Goal: Information Seeking & Learning: Learn about a topic

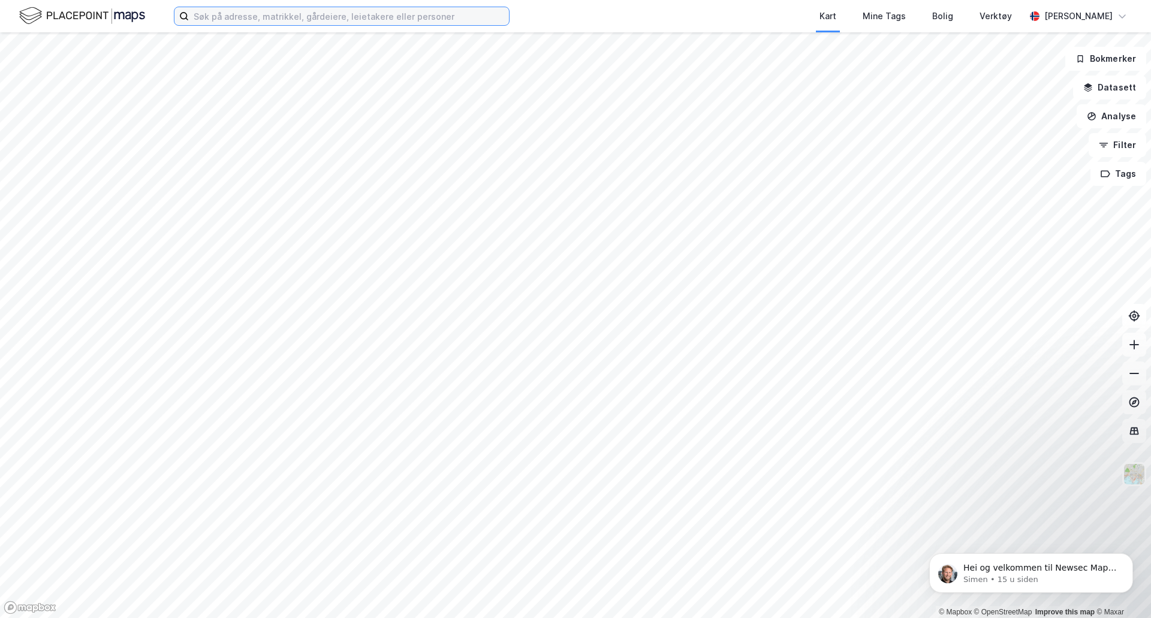
click at [361, 20] on input at bounding box center [349, 16] width 320 height 18
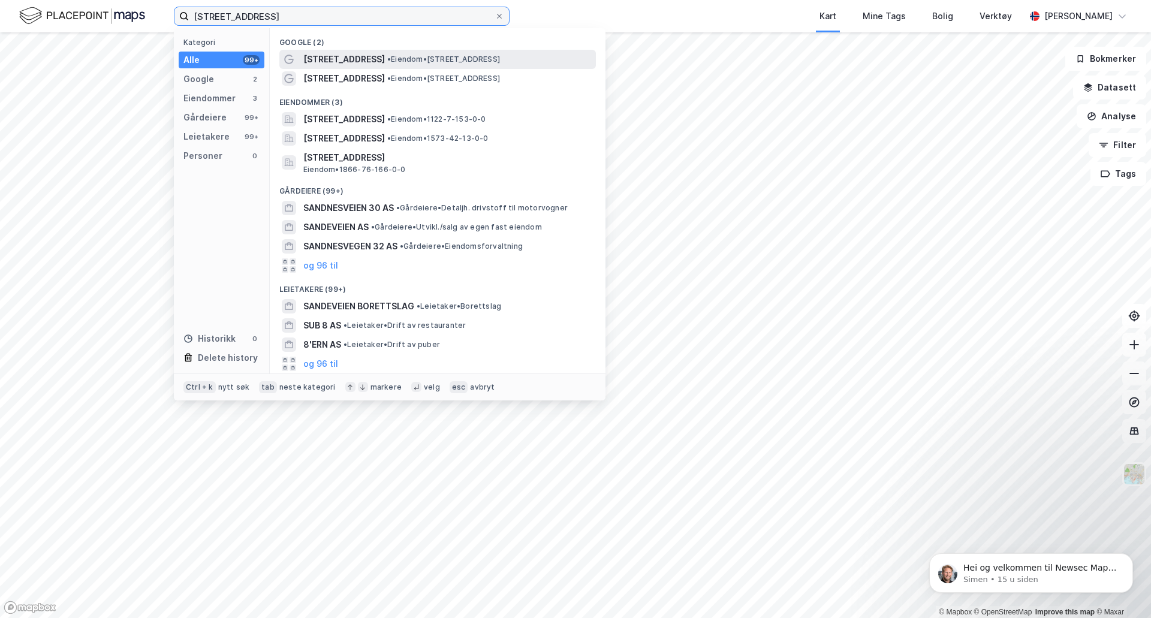
type input "[STREET_ADDRESS]"
click at [357, 56] on span "[STREET_ADDRESS]" at bounding box center [344, 59] width 82 height 14
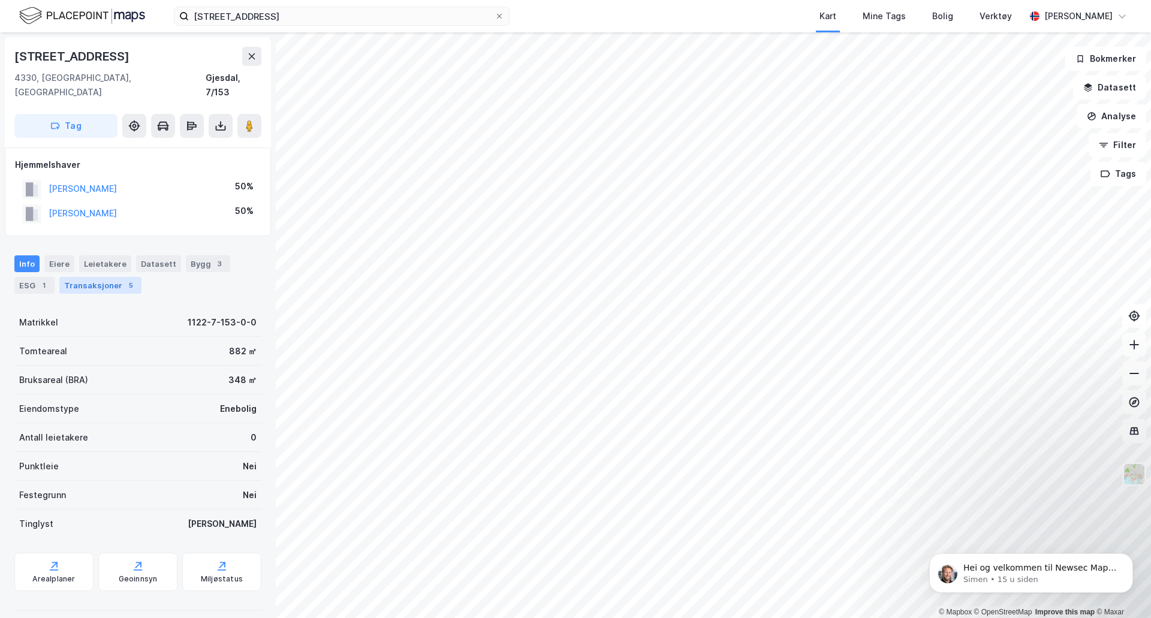
click at [76, 277] on div "Transaksjoner 5" at bounding box center [100, 285] width 82 height 17
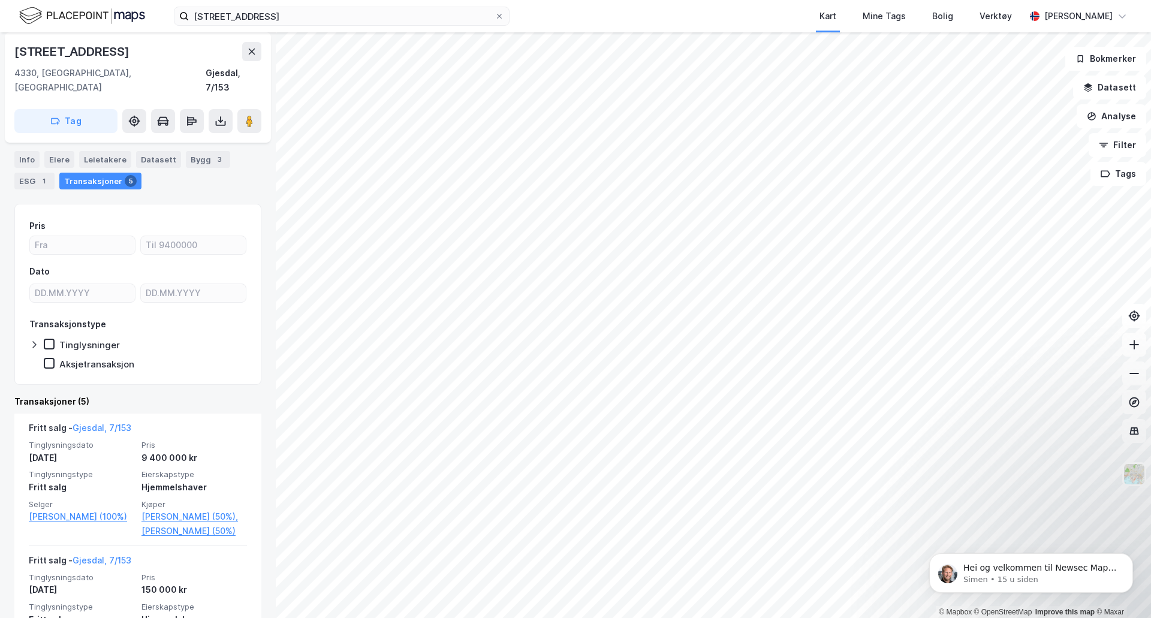
scroll to position [120, 0]
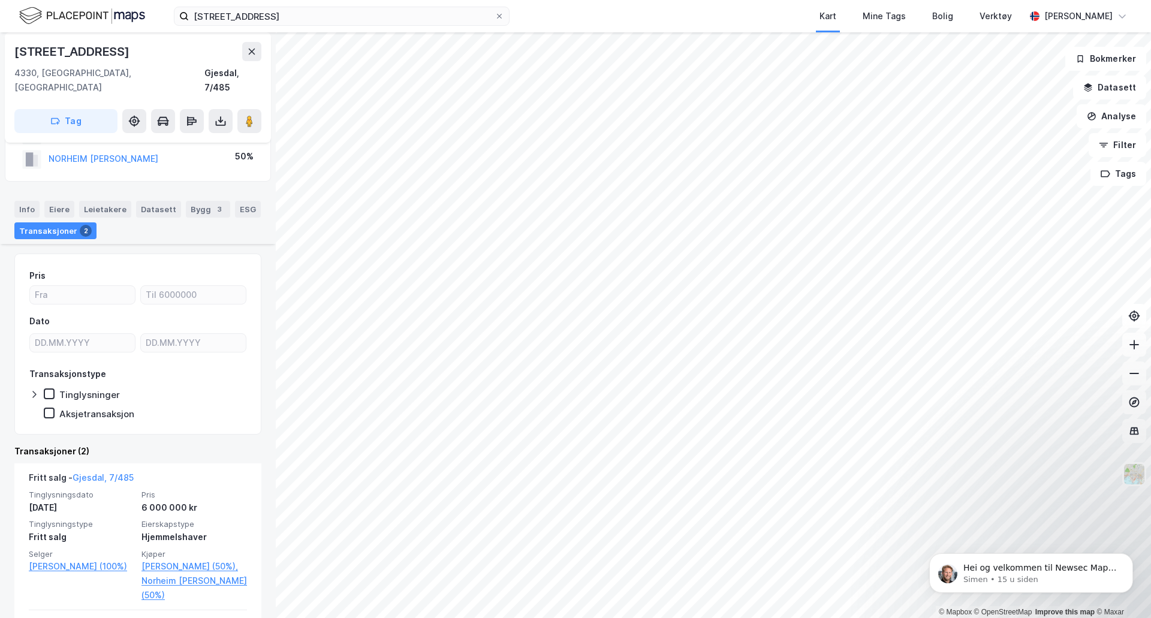
scroll to position [120, 0]
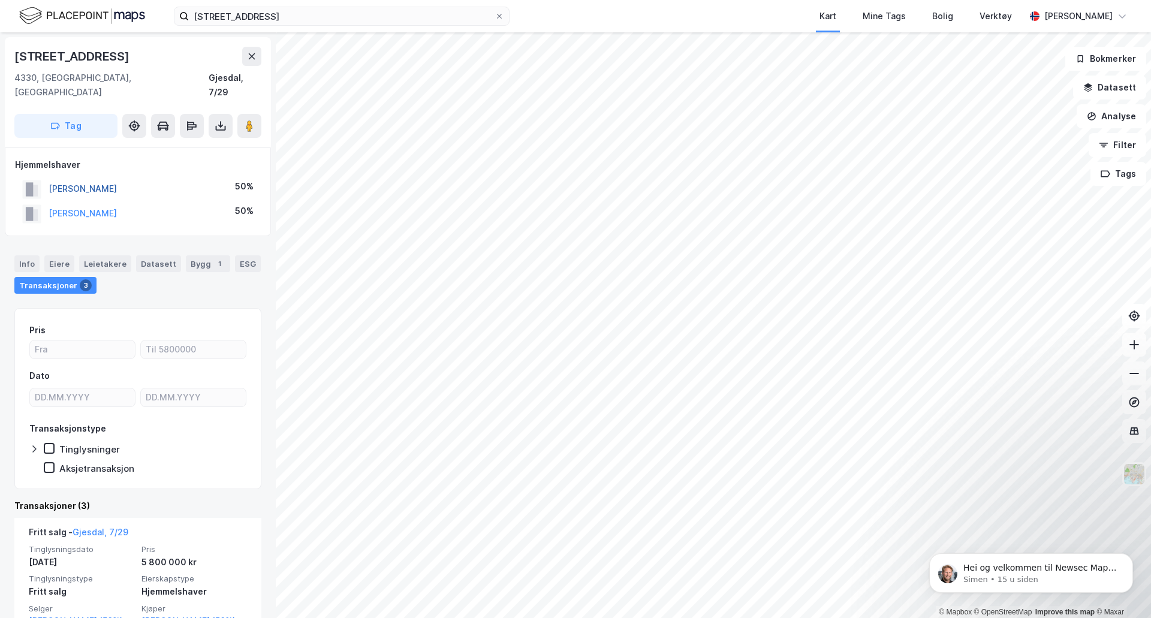
click at [0, 0] on button "[PERSON_NAME]" at bounding box center [0, 0] width 0 height 0
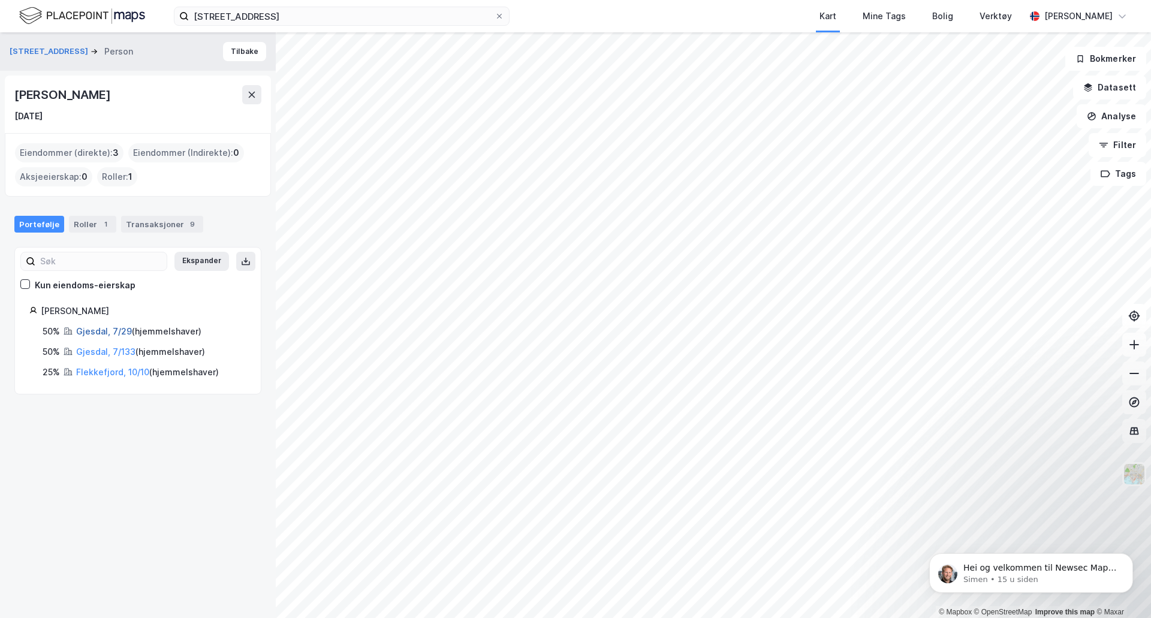
click at [89, 332] on link "Gjesdal, 7/29" at bounding box center [104, 331] width 56 height 10
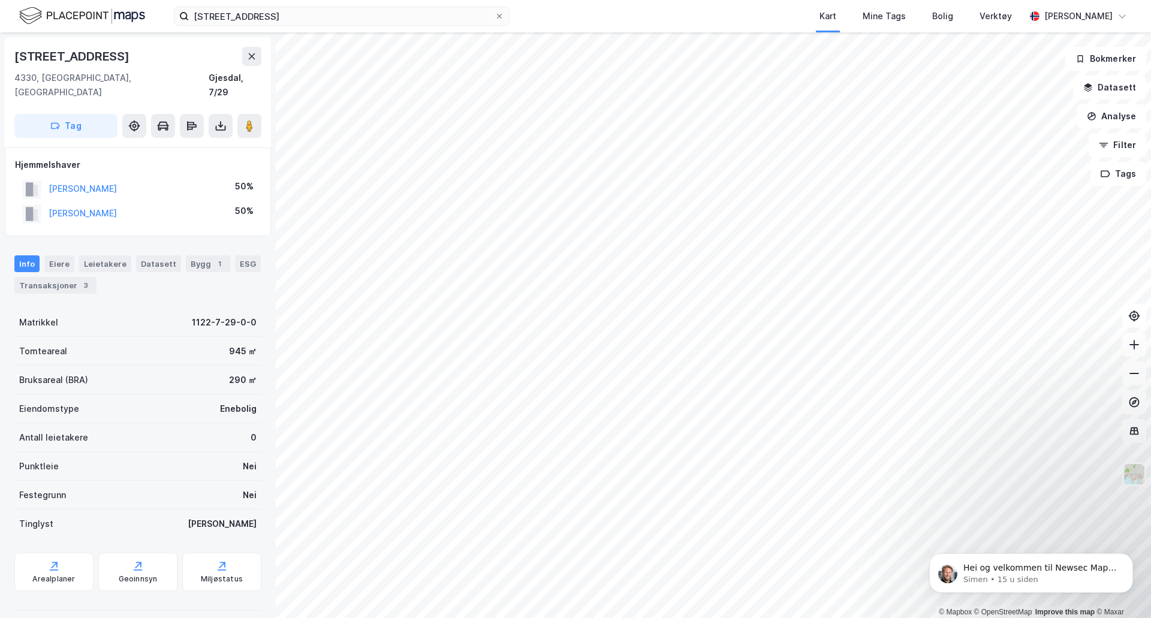
scroll to position [1, 0]
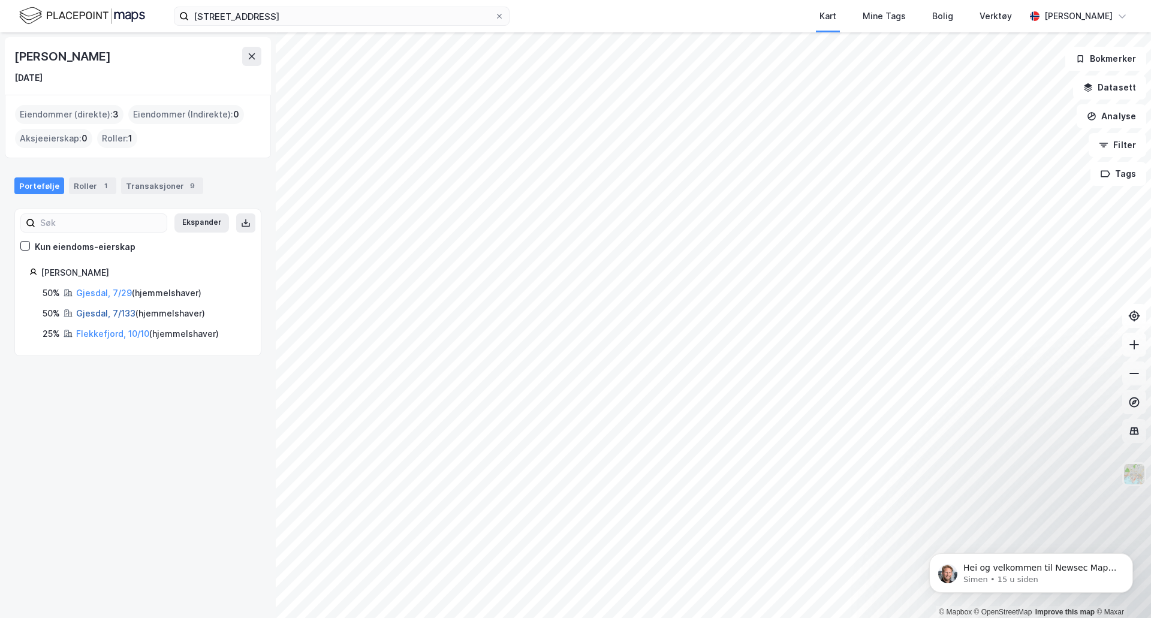
click at [98, 312] on link "Gjesdal, 7/133" at bounding box center [105, 313] width 59 height 10
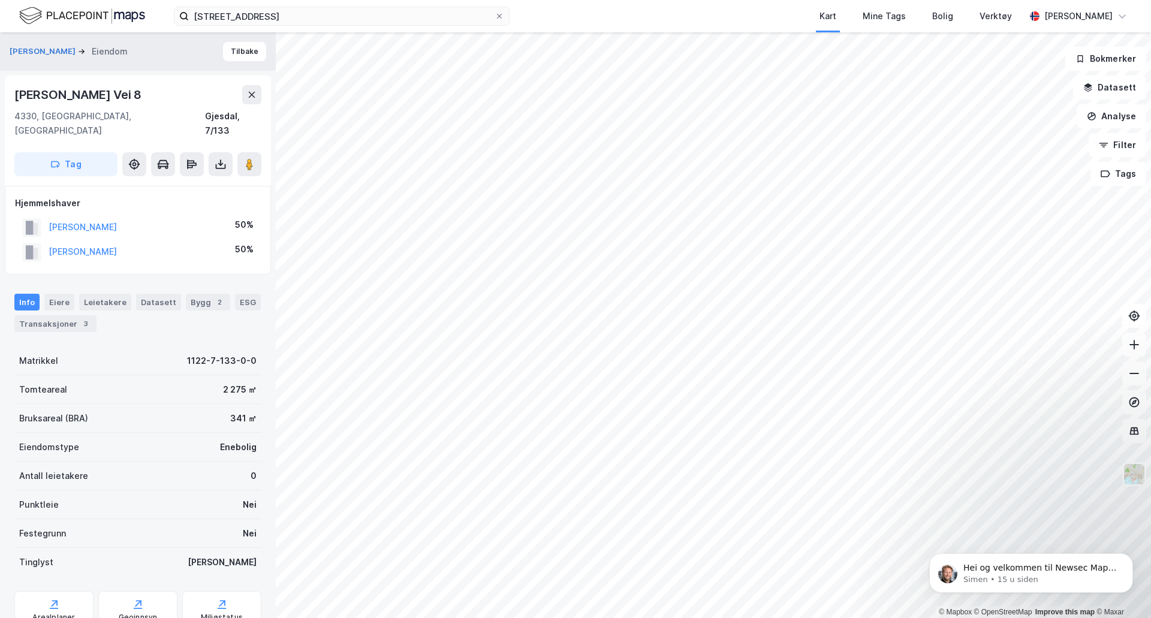
scroll to position [1, 0]
click at [65, 315] on div "Transaksjoner 3" at bounding box center [55, 323] width 82 height 17
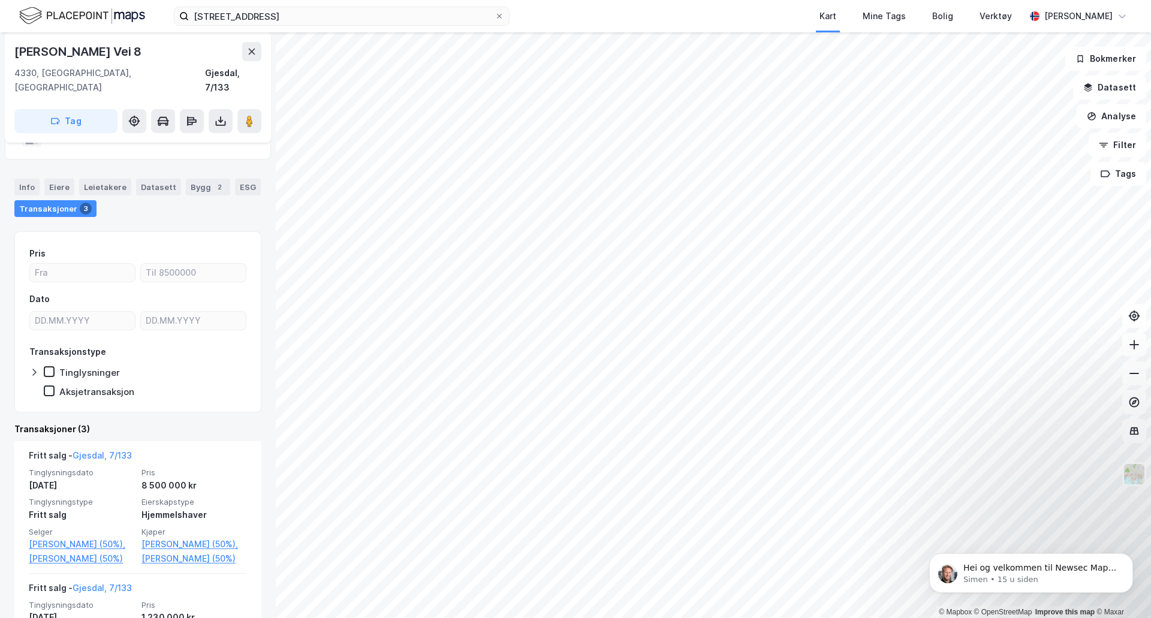
scroll to position [120, 0]
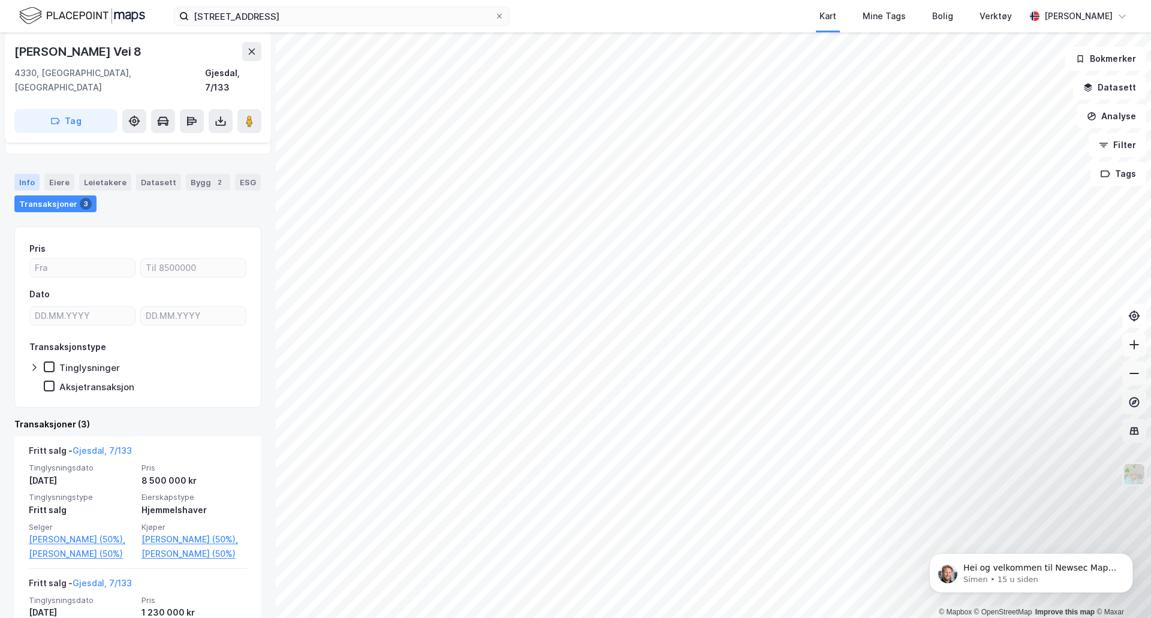
click at [27, 174] on div "Info" at bounding box center [26, 182] width 25 height 17
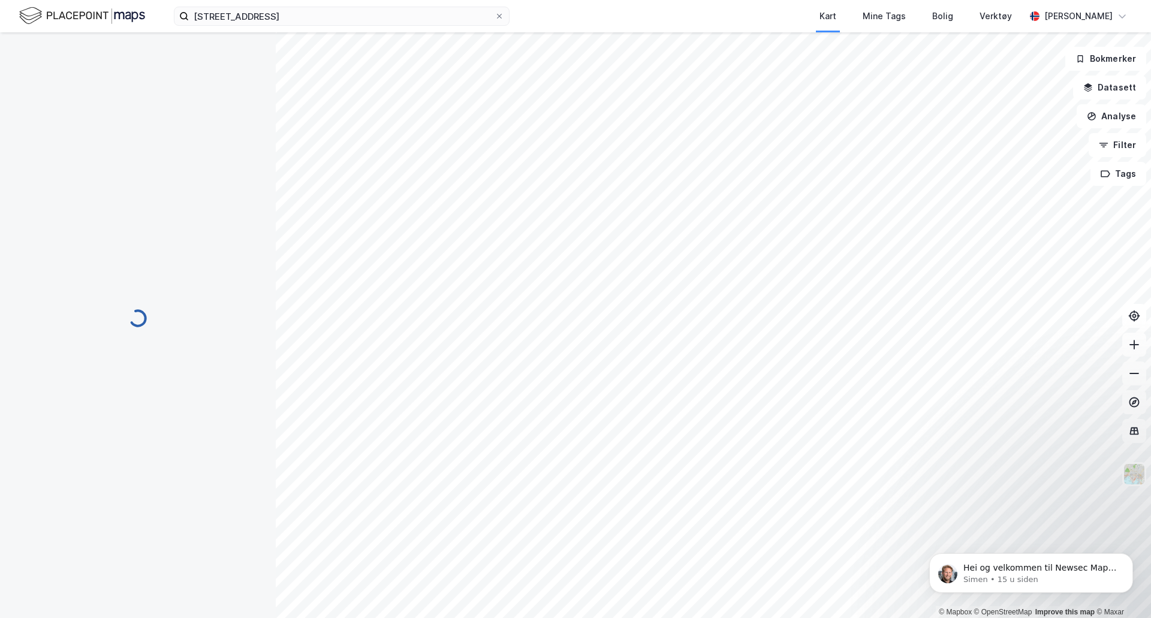
scroll to position [46, 0]
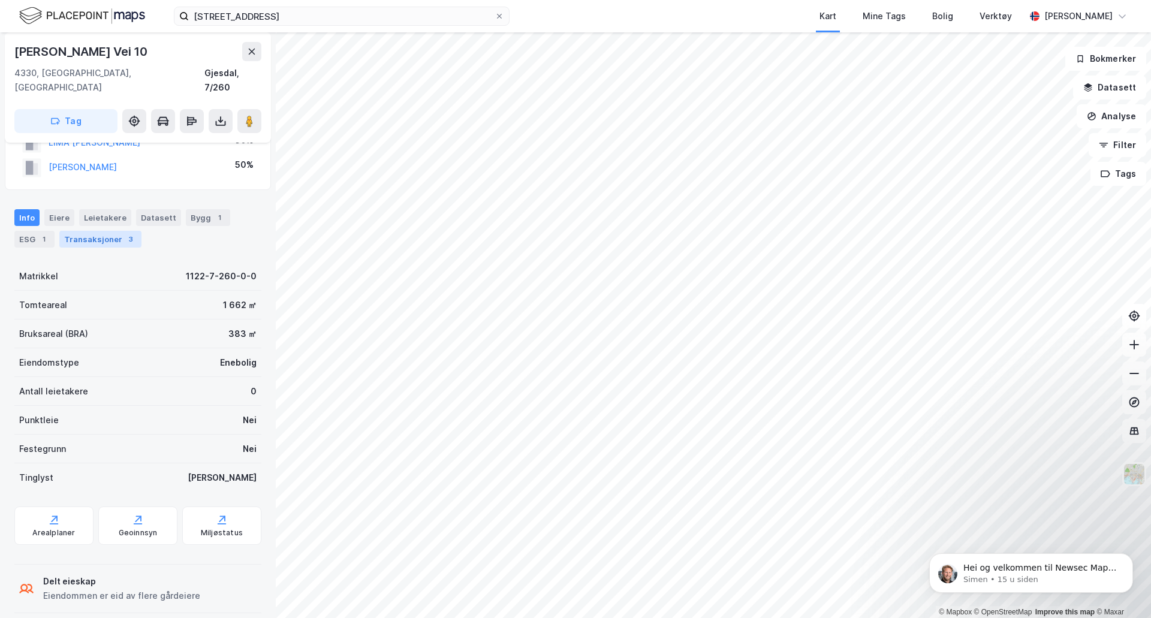
click at [110, 231] on div "Transaksjoner 3" at bounding box center [100, 239] width 82 height 17
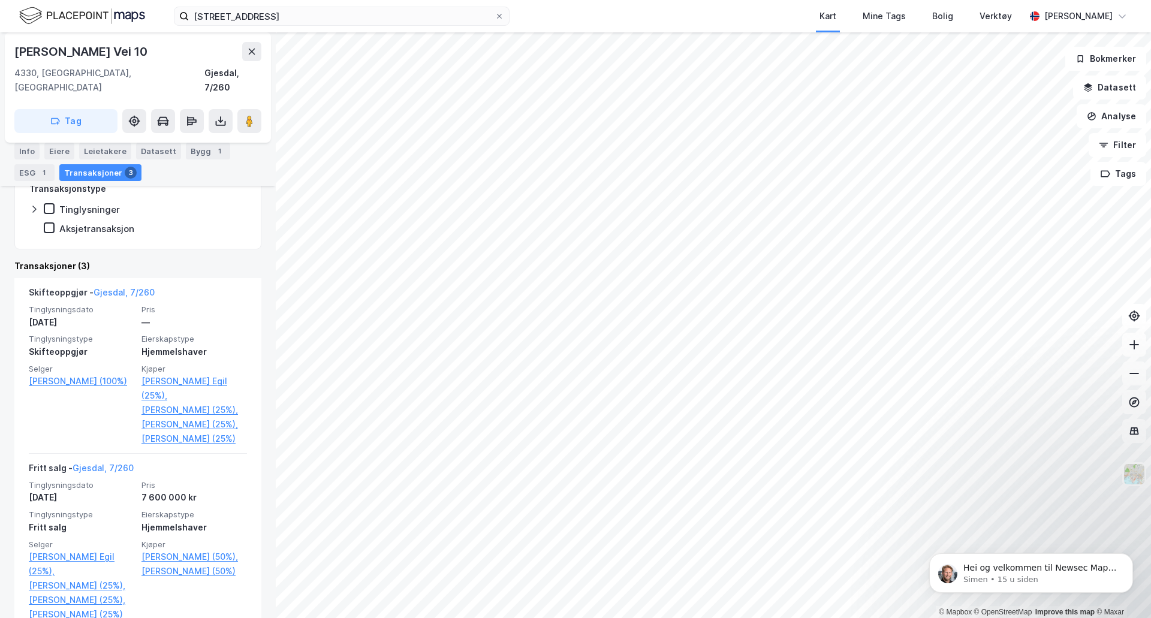
scroll to position [300, 0]
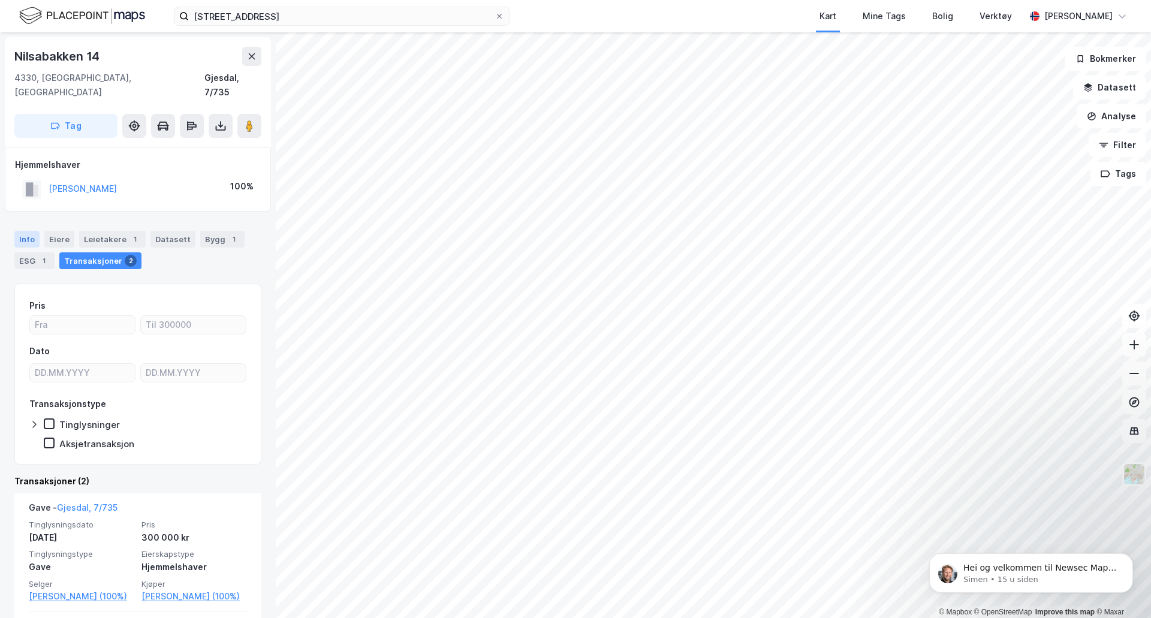
click at [28, 231] on div "Info" at bounding box center [26, 239] width 25 height 17
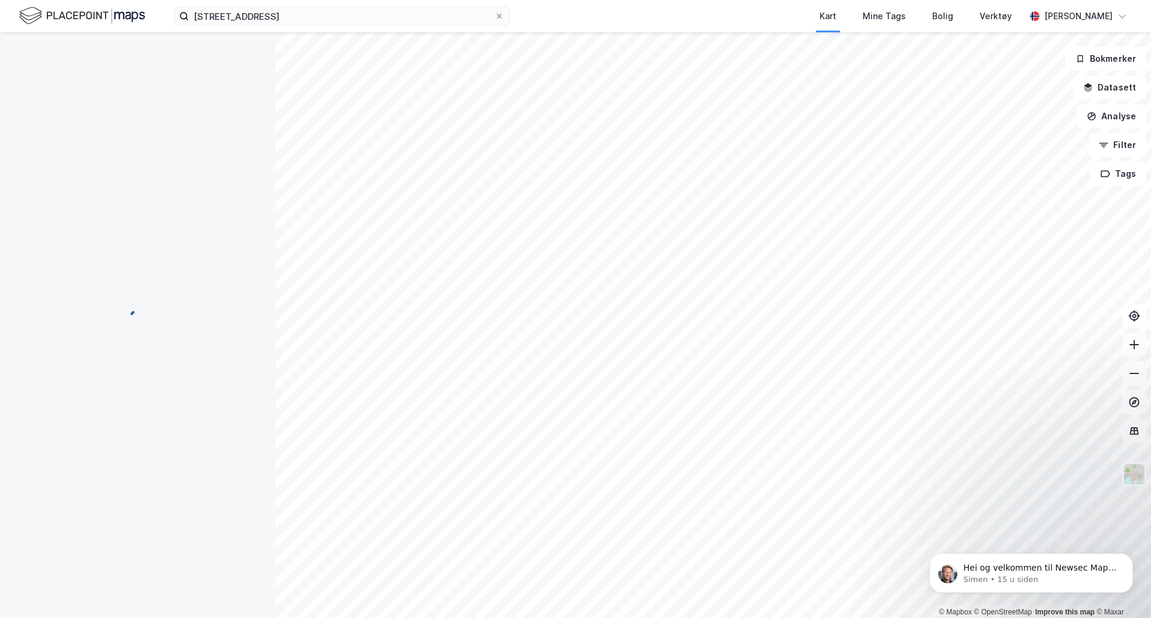
scroll to position [1, 0]
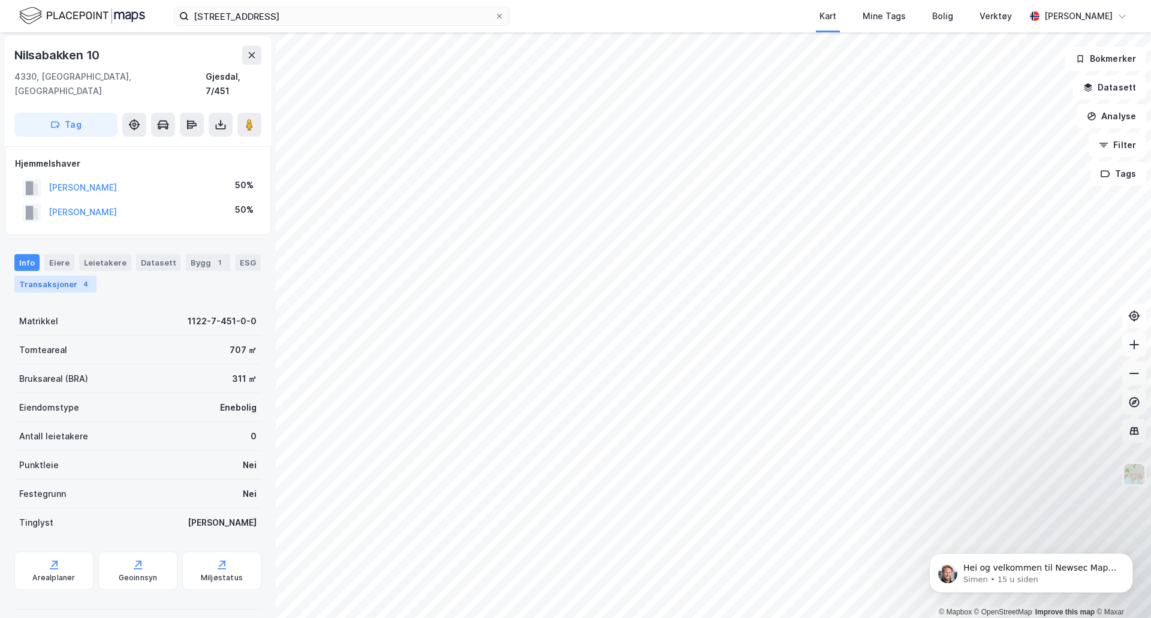
click at [63, 276] on div "Transaksjoner 4" at bounding box center [55, 284] width 82 height 17
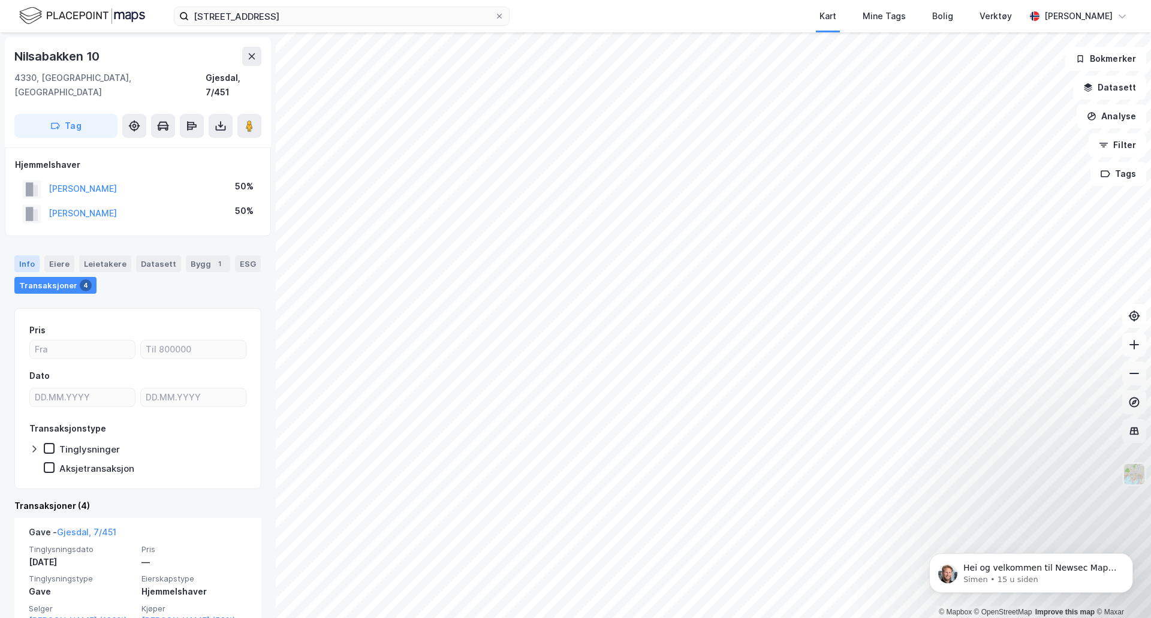
click at [26, 255] on div "Info" at bounding box center [26, 263] width 25 height 17
